Goal: Information Seeking & Learning: Find specific fact

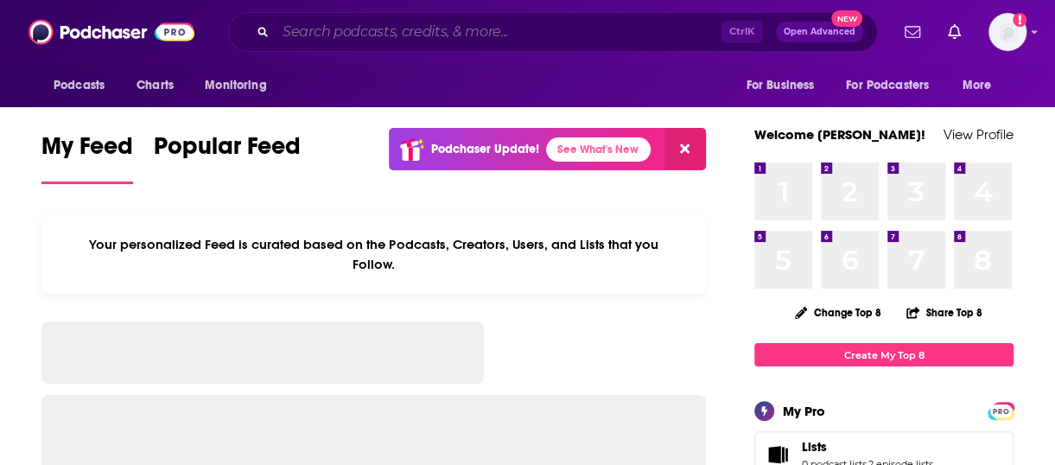
click at [437, 31] on input "Search podcasts, credits, & more..." at bounding box center [499, 32] width 446 height 28
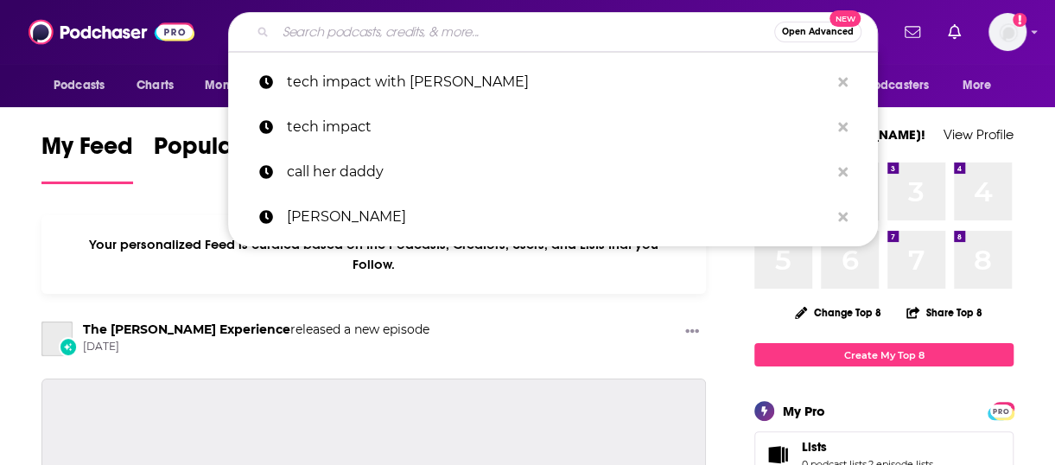
paste input "Data Movers"
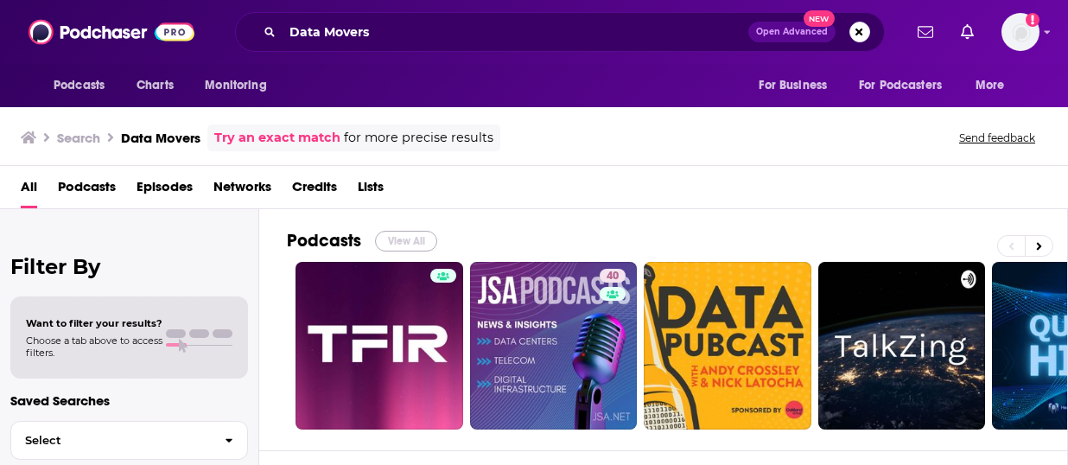
click at [417, 238] on button "View All" at bounding box center [406, 241] width 62 height 21
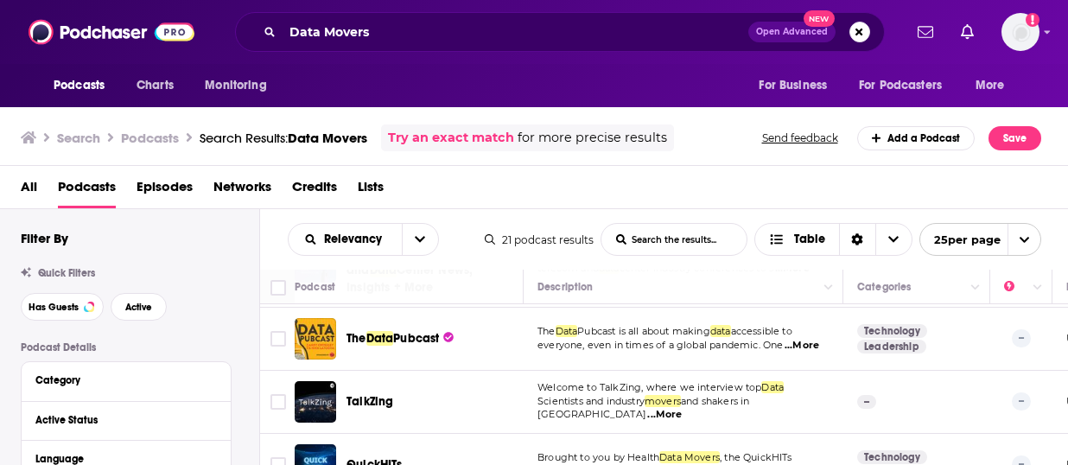
scroll to position [130, 0]
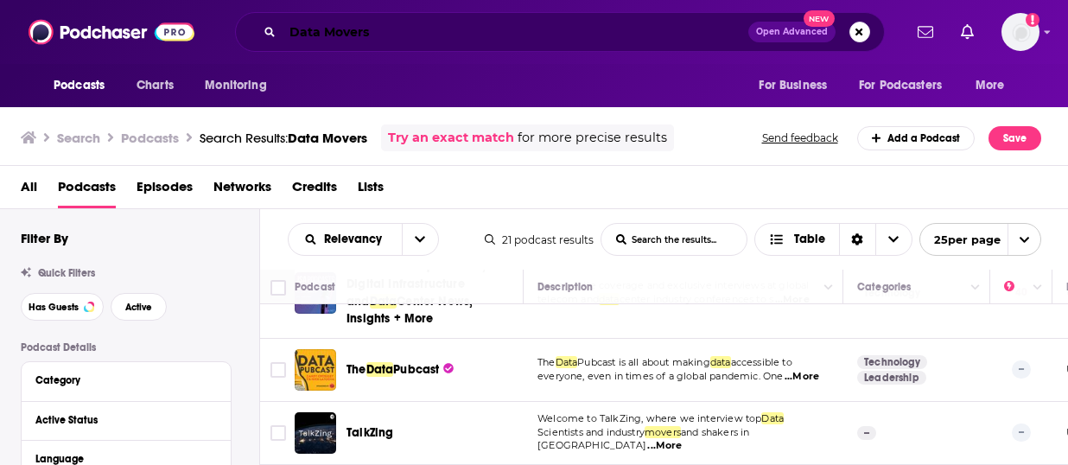
click at [510, 35] on input "Data Movers" at bounding box center [516, 32] width 466 height 28
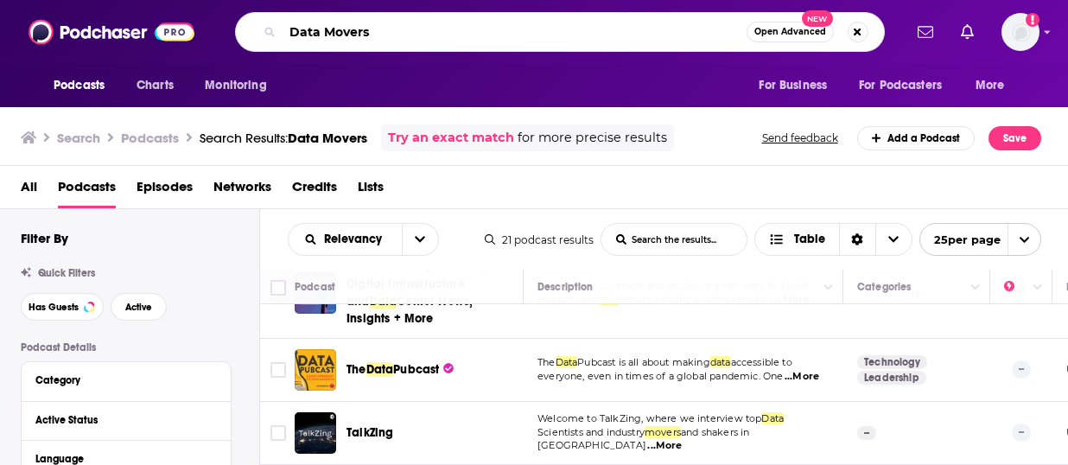
click at [510, 35] on input "Data Movers" at bounding box center [515, 32] width 464 height 28
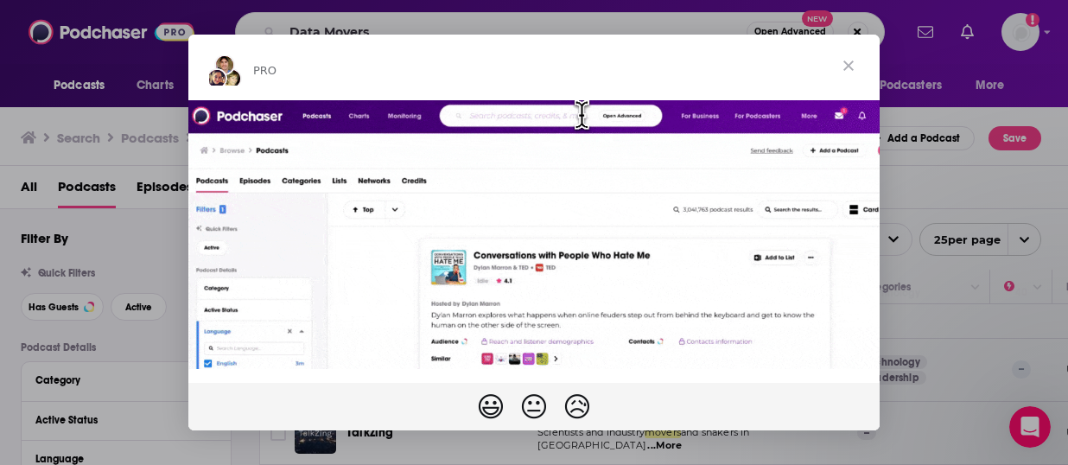
scroll to position [0, 0]
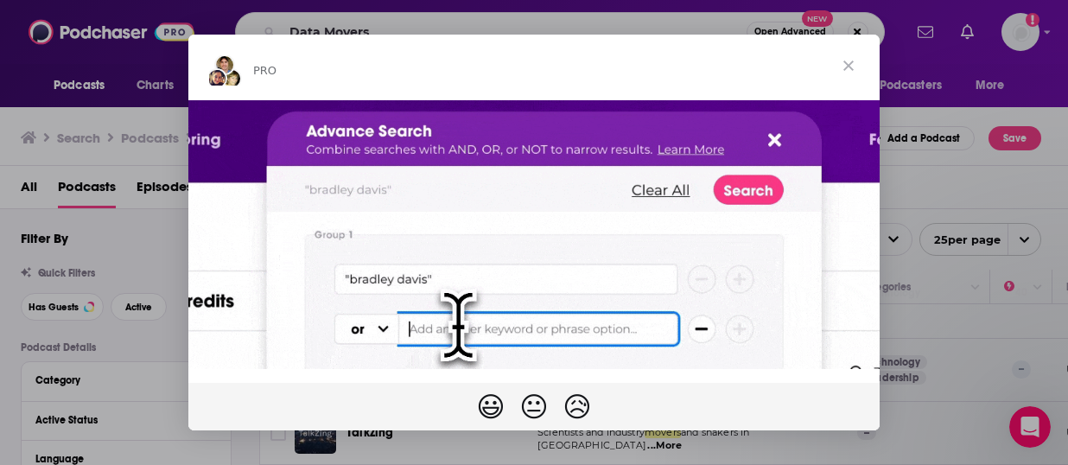
click at [554, 29] on div "Intercom messenger" at bounding box center [534, 232] width 1068 height 465
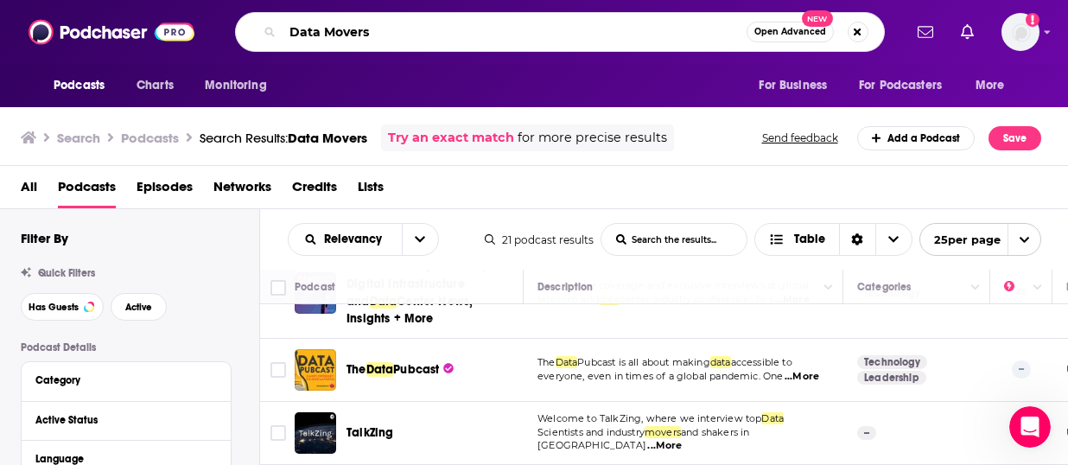
click at [554, 29] on input "Data Movers" at bounding box center [515, 32] width 464 height 28
paste input "What's Up with Tech?"
type input "What's Up with Tech?"
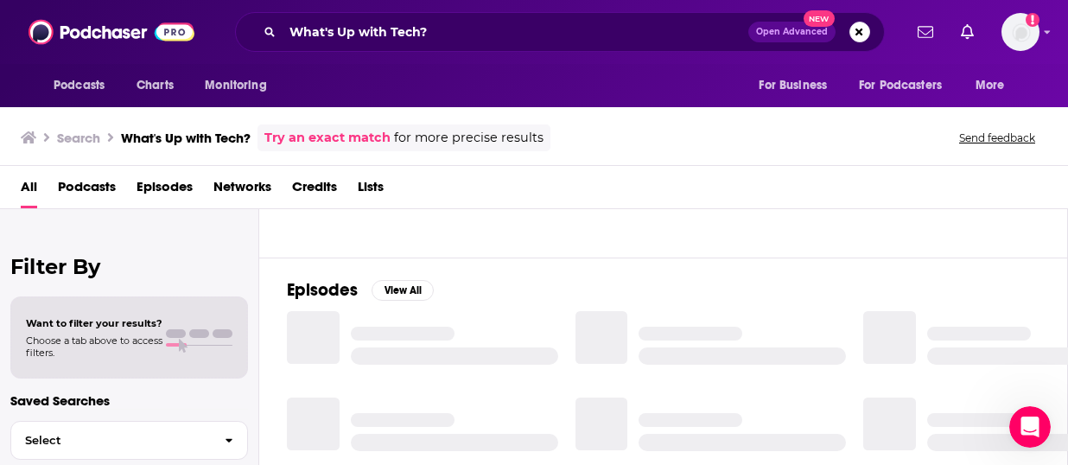
scroll to position [194, 0]
click at [413, 288] on button "View All" at bounding box center [403, 289] width 62 height 21
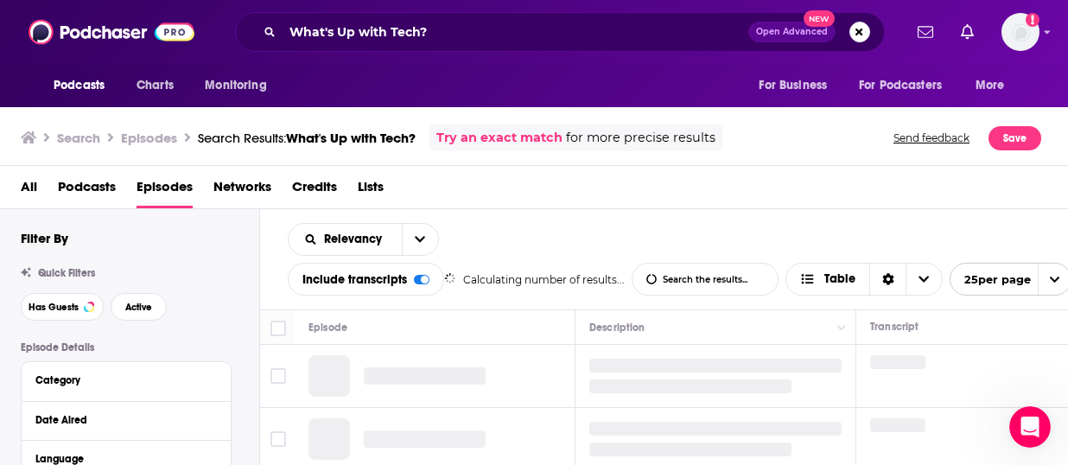
click at [112, 175] on span "Podcasts" at bounding box center [87, 190] width 58 height 35
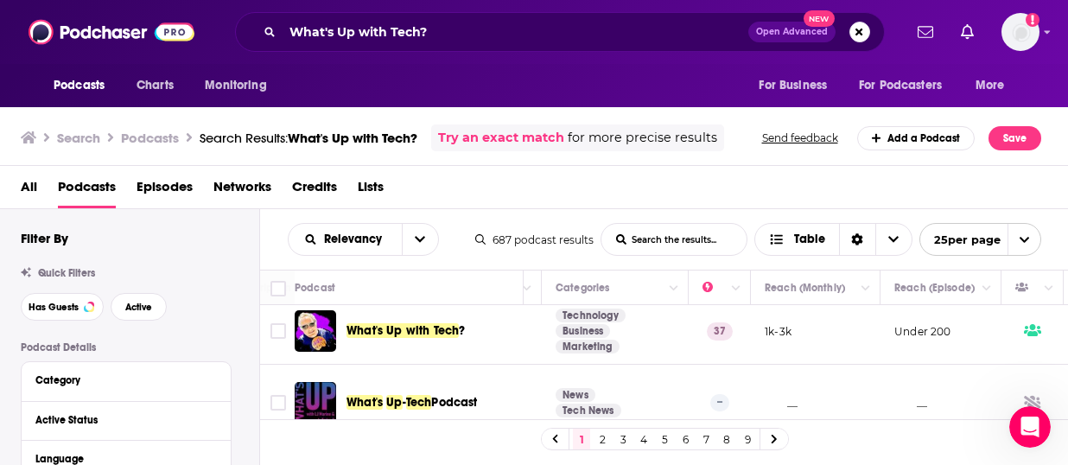
scroll to position [0, 302]
